Goal: Information Seeking & Learning: Learn about a topic

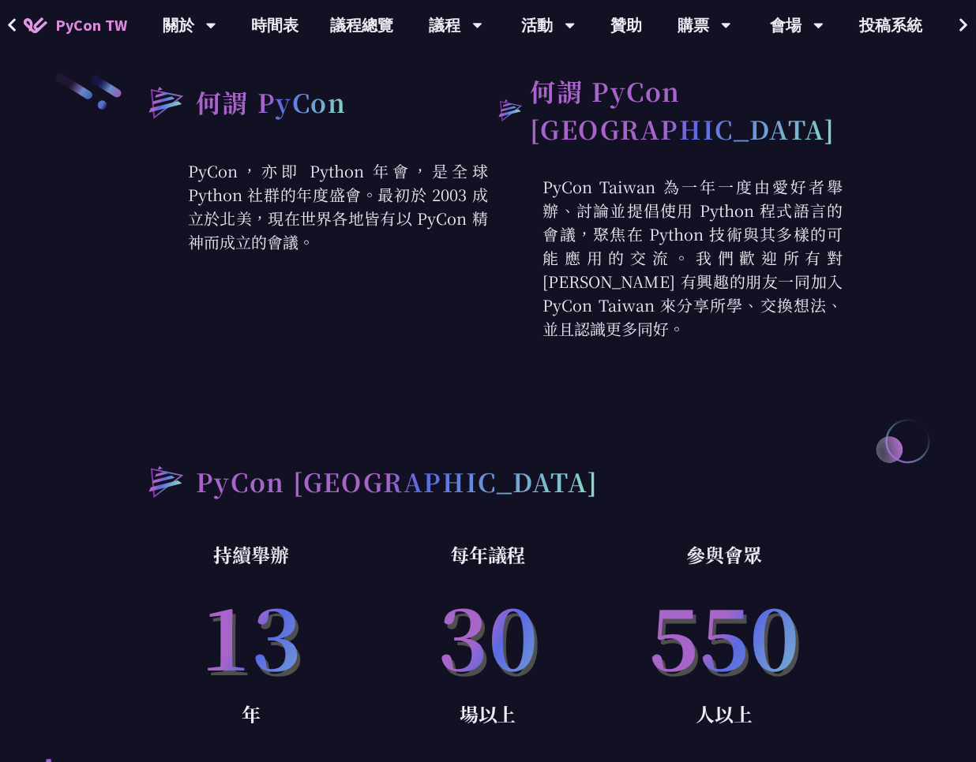
scroll to position [758, 0]
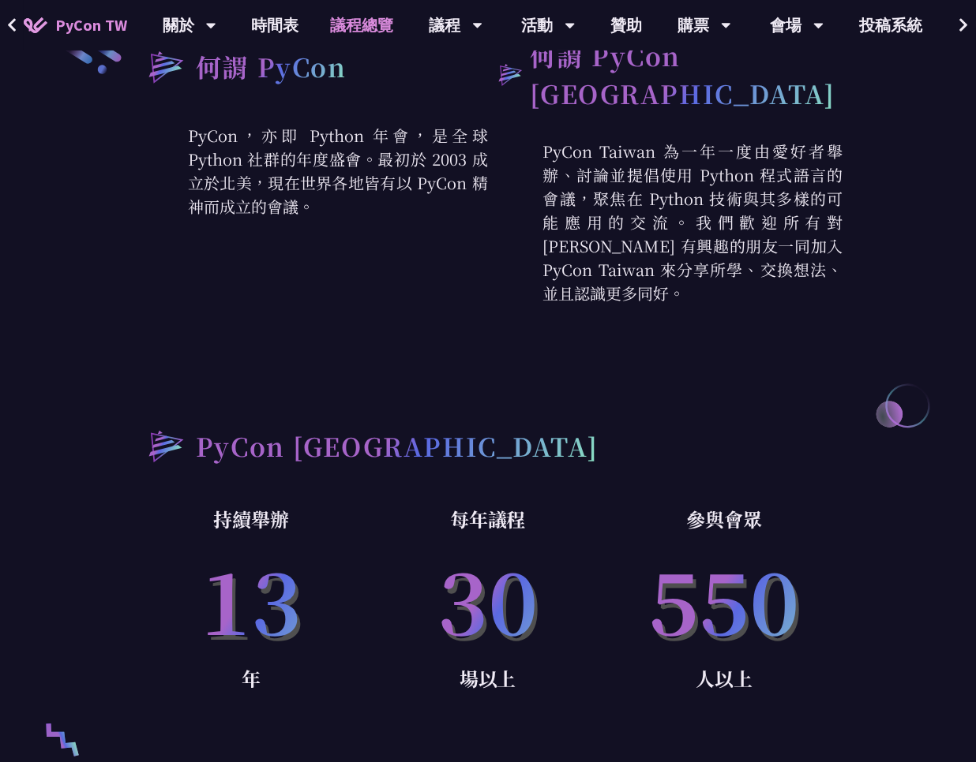
click at [360, 27] on link "議程總覽" at bounding box center [362, 25] width 95 height 51
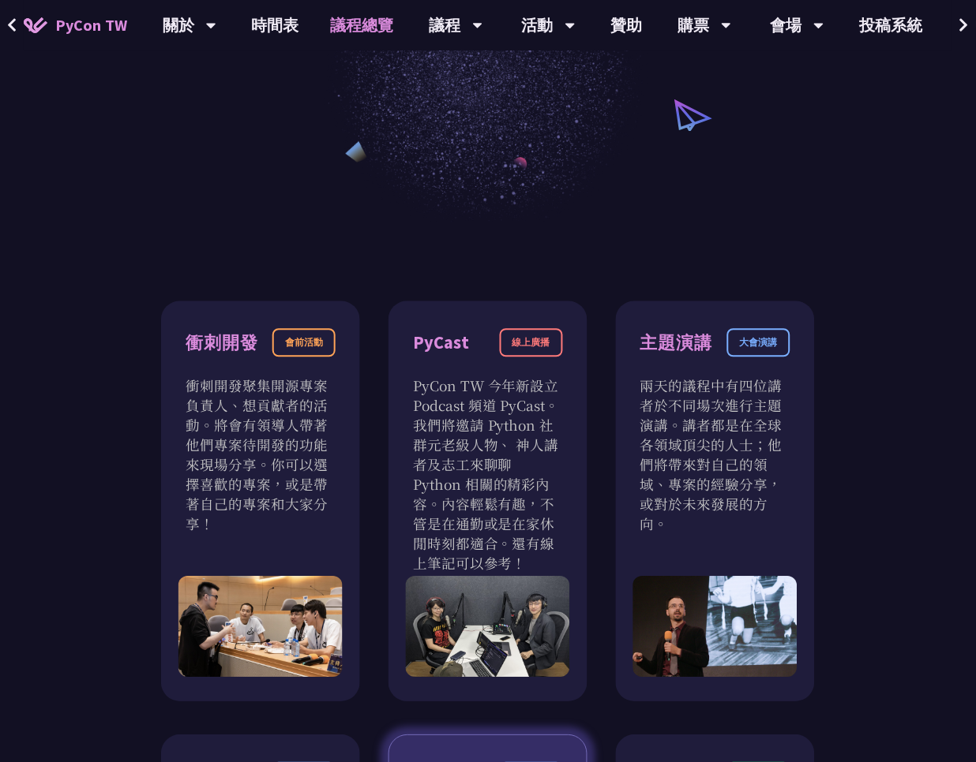
scroll to position [379, 0]
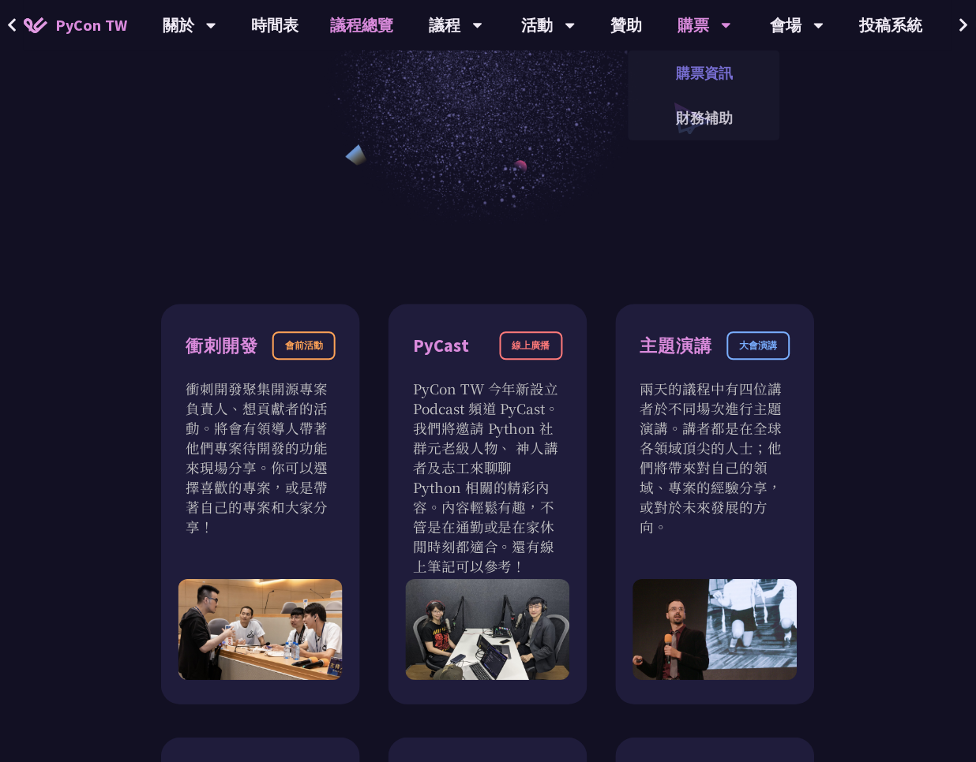
click at [699, 71] on link "購票資訊" at bounding box center [704, 72] width 152 height 37
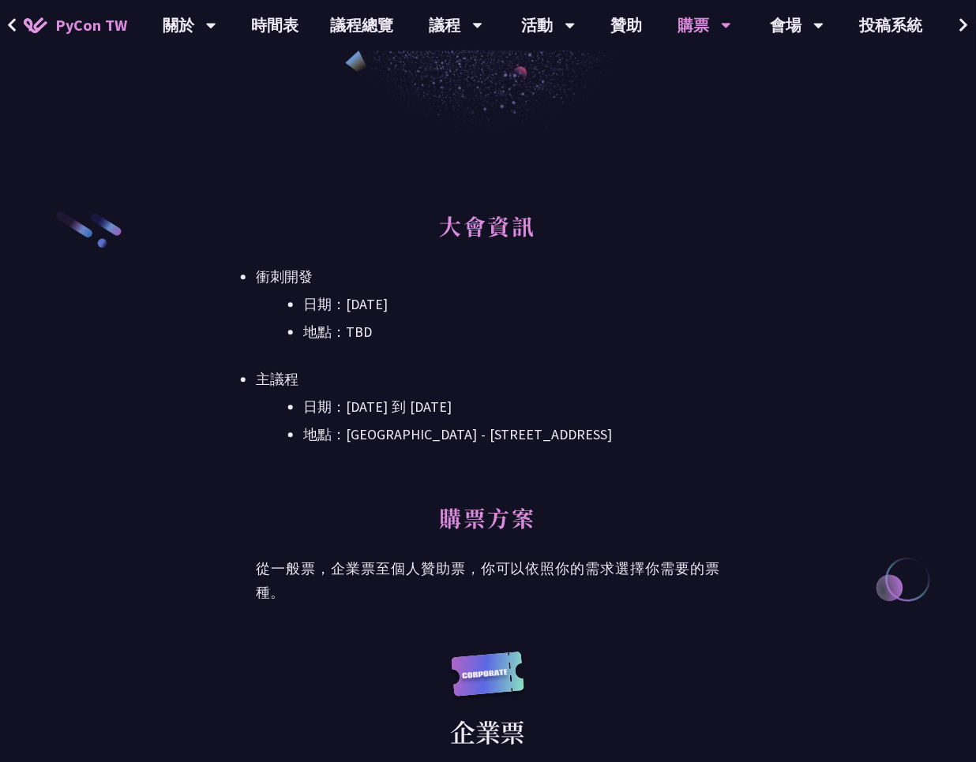
scroll to position [379, 0]
click at [661, 516] on h2 "購票方案" at bounding box center [488, 525] width 464 height 47
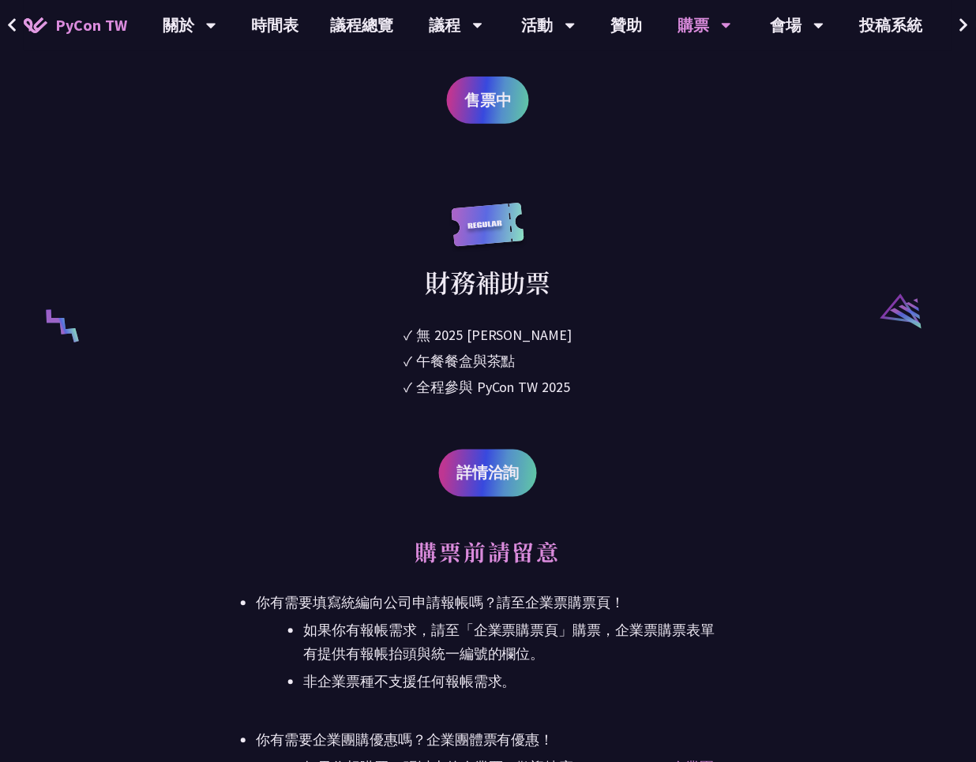
scroll to position [3410, 0]
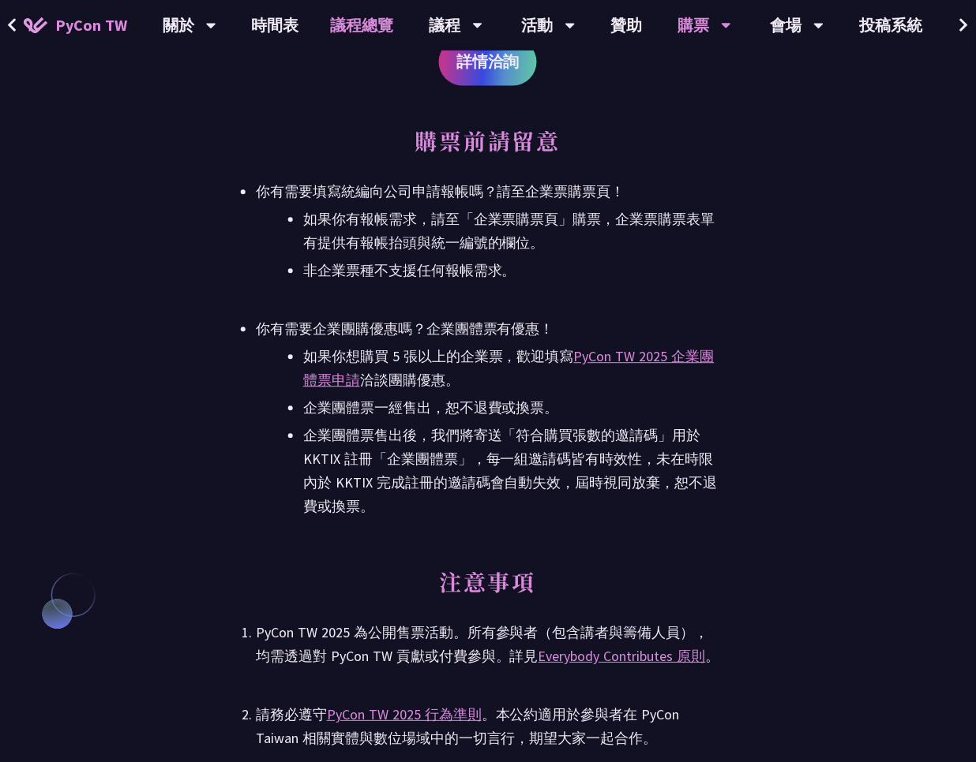
click at [367, 12] on link "議程總覽" at bounding box center [362, 25] width 95 height 51
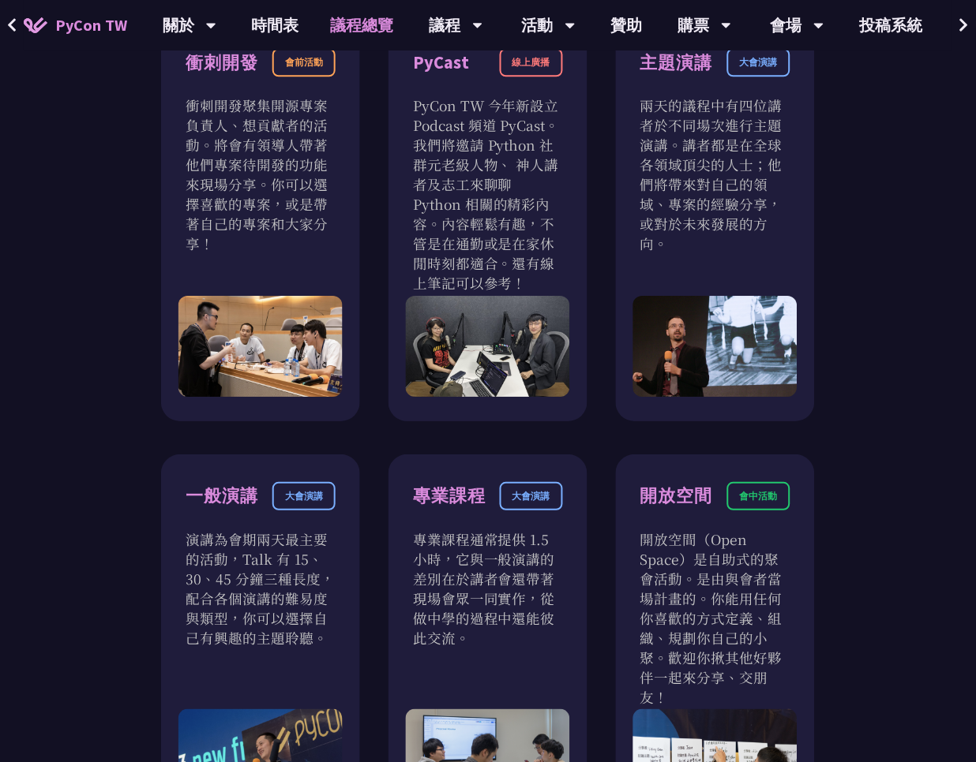
scroll to position [852, 0]
